Goal: Navigation & Orientation: Find specific page/section

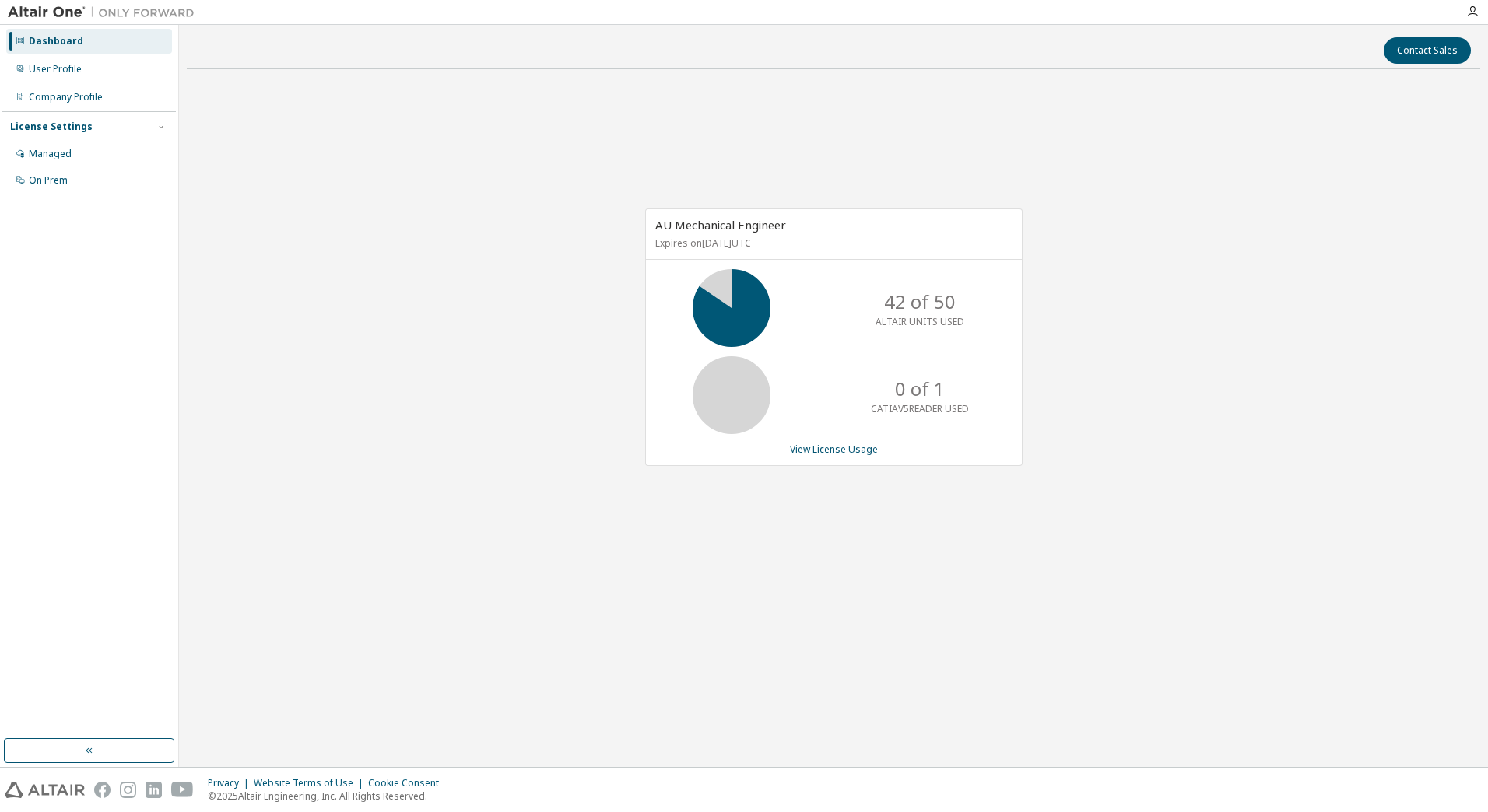
click at [1145, 480] on div "AU Mechanical Engineer Expires on January 31, 2026 UTC 42 of 50 ALTAIR UNITS US…" at bounding box center [834, 345] width 1294 height 528
